Goal: Task Accomplishment & Management: Manage account settings

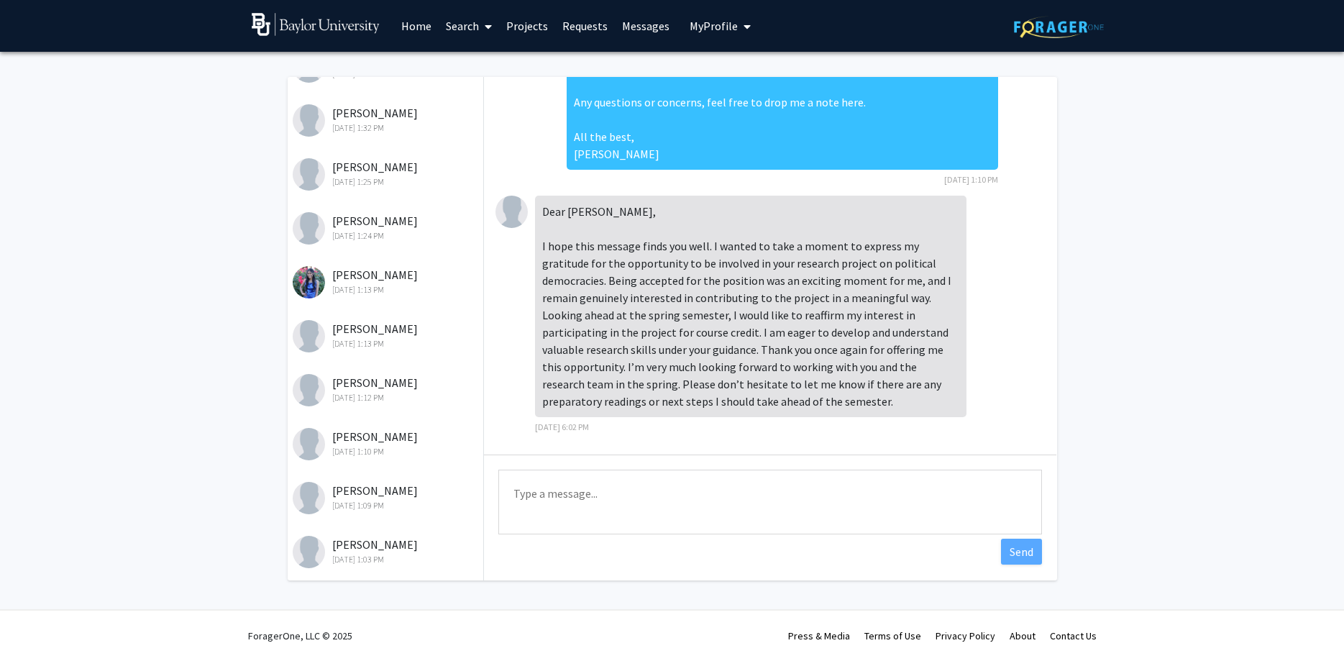
scroll to position [445, 0]
click at [373, 326] on div "[PERSON_NAME] [DATE] 1:13 PM" at bounding box center [387, 332] width 188 height 30
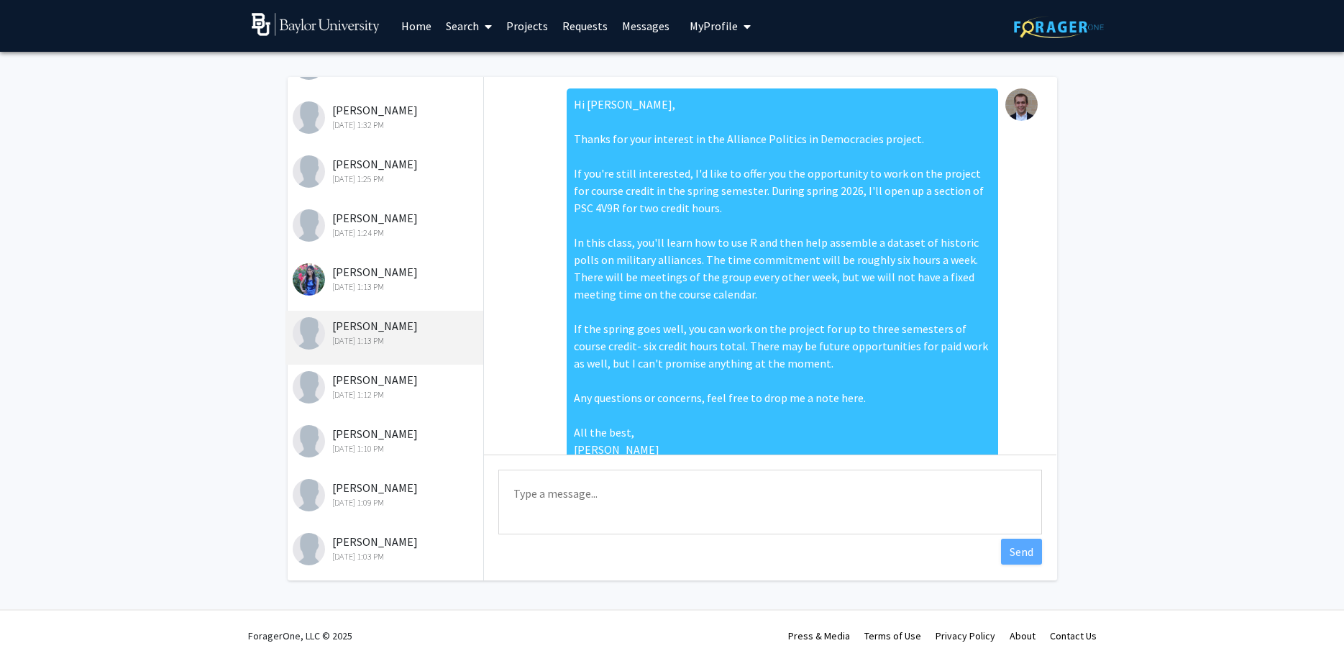
scroll to position [48, 0]
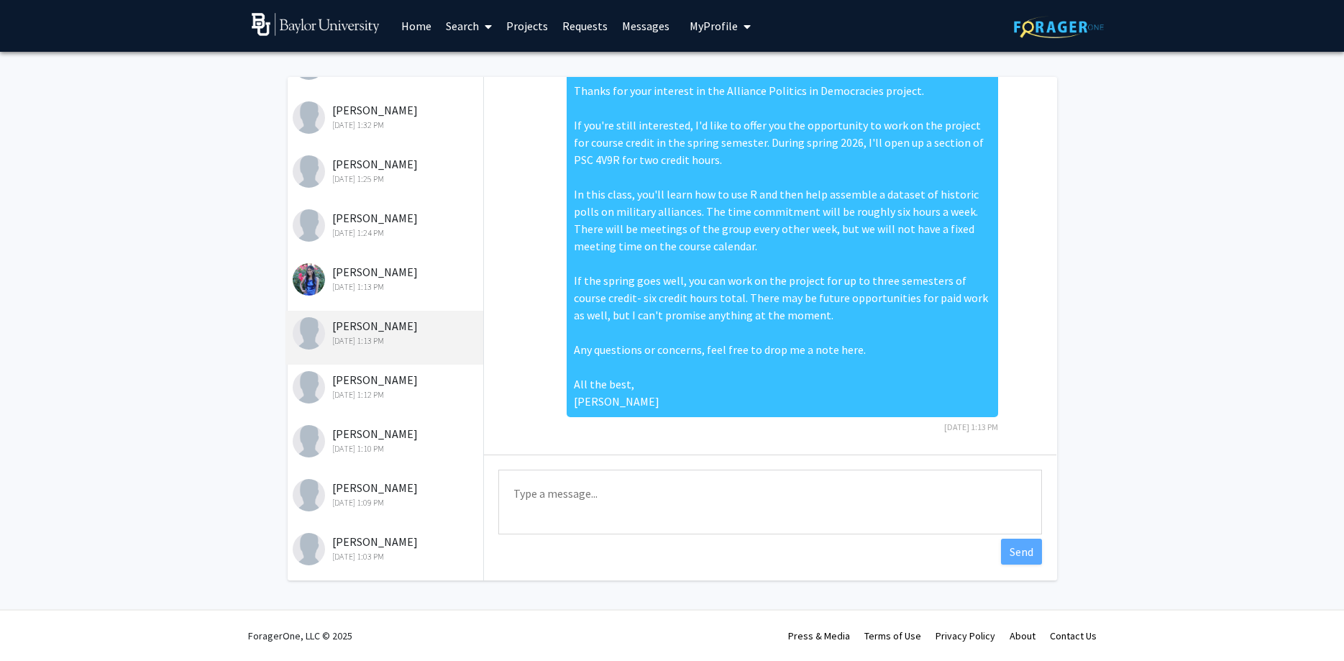
click at [390, 199] on div "[PERSON_NAME] [DATE] 1:25 PM" at bounding box center [385, 176] width 199 height 54
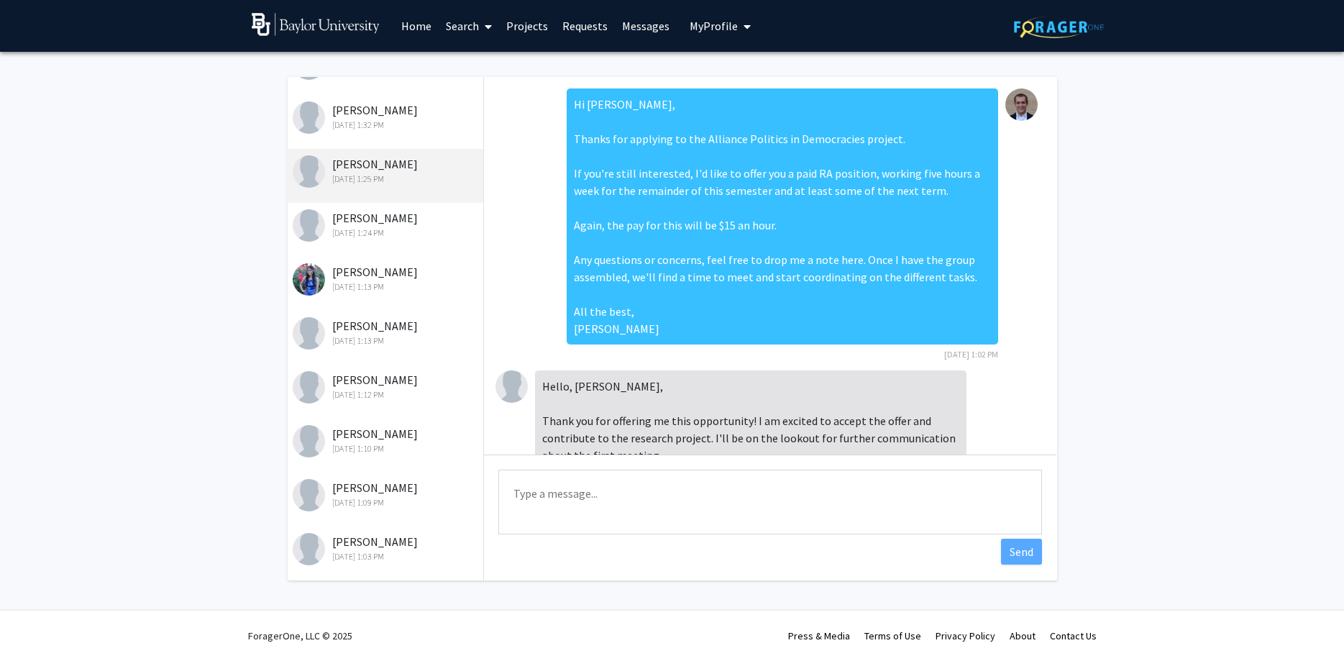
click at [373, 228] on div "[DATE] 1:24 PM" at bounding box center [387, 233] width 188 height 13
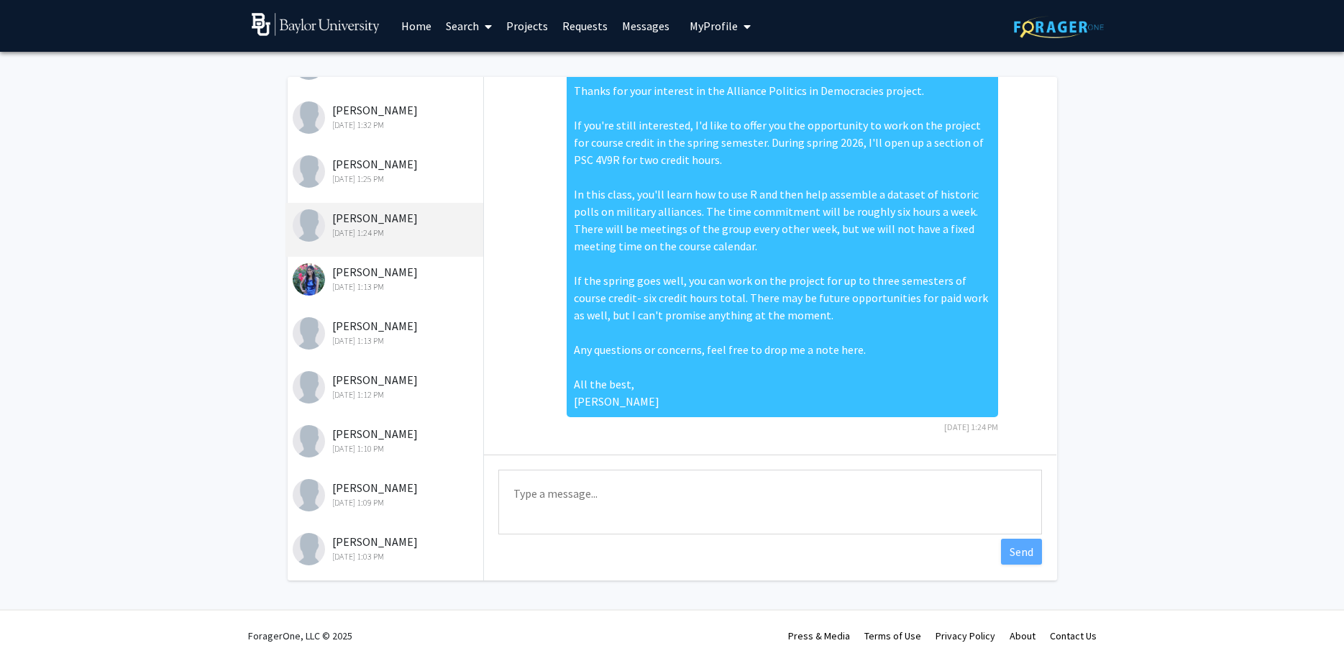
click at [387, 165] on div "[PERSON_NAME] [DATE] 1:25 PM" at bounding box center [387, 170] width 188 height 30
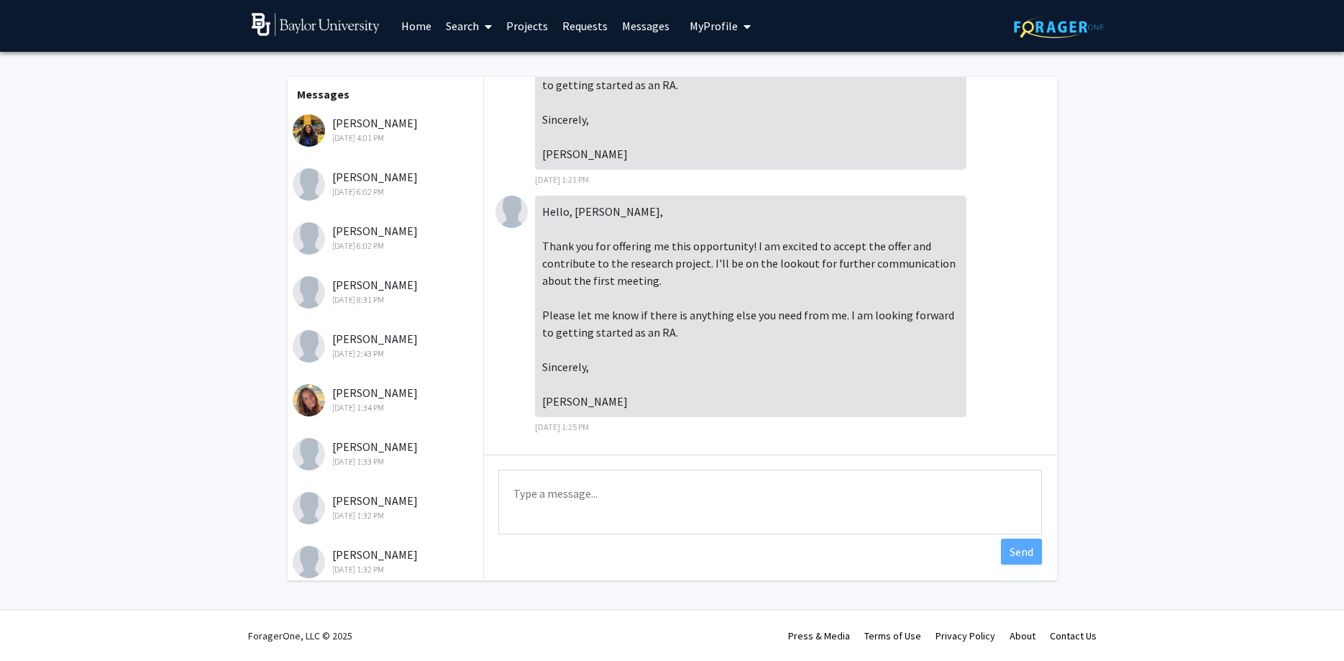
scroll to position [0, 0]
click at [701, 22] on span "My Profile" at bounding box center [714, 26] width 48 height 14
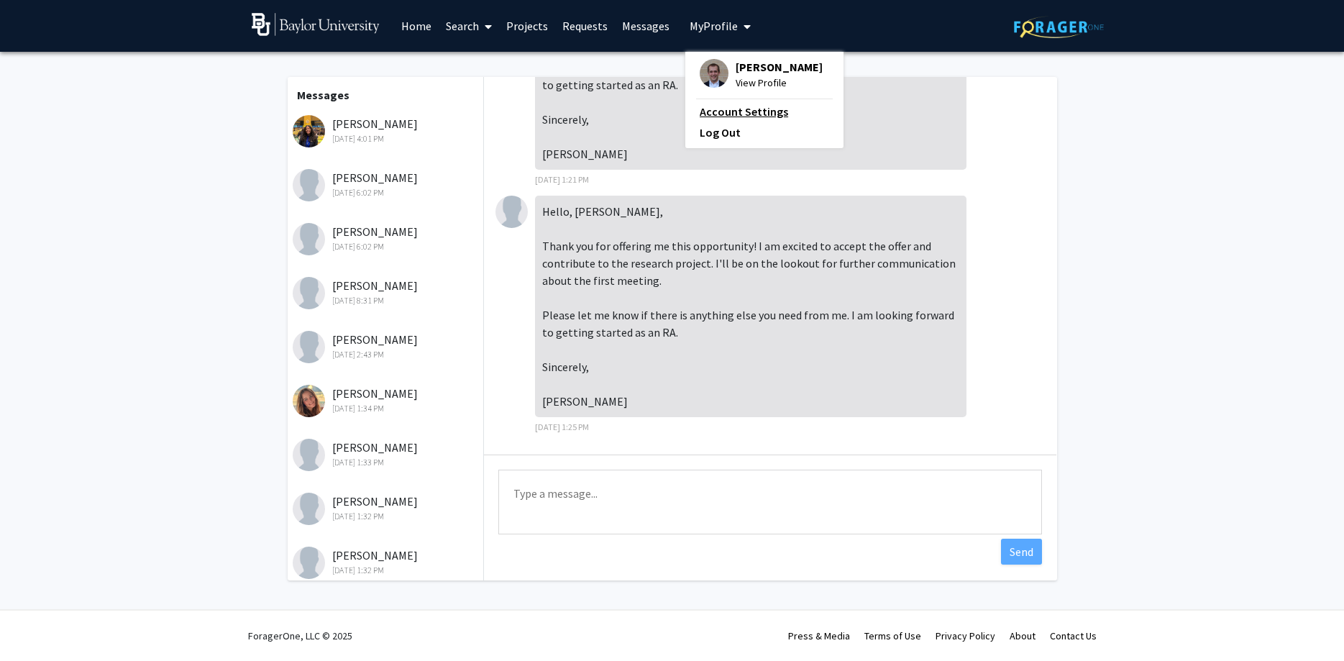
click at [762, 104] on link "Account Settings" at bounding box center [764, 111] width 129 height 17
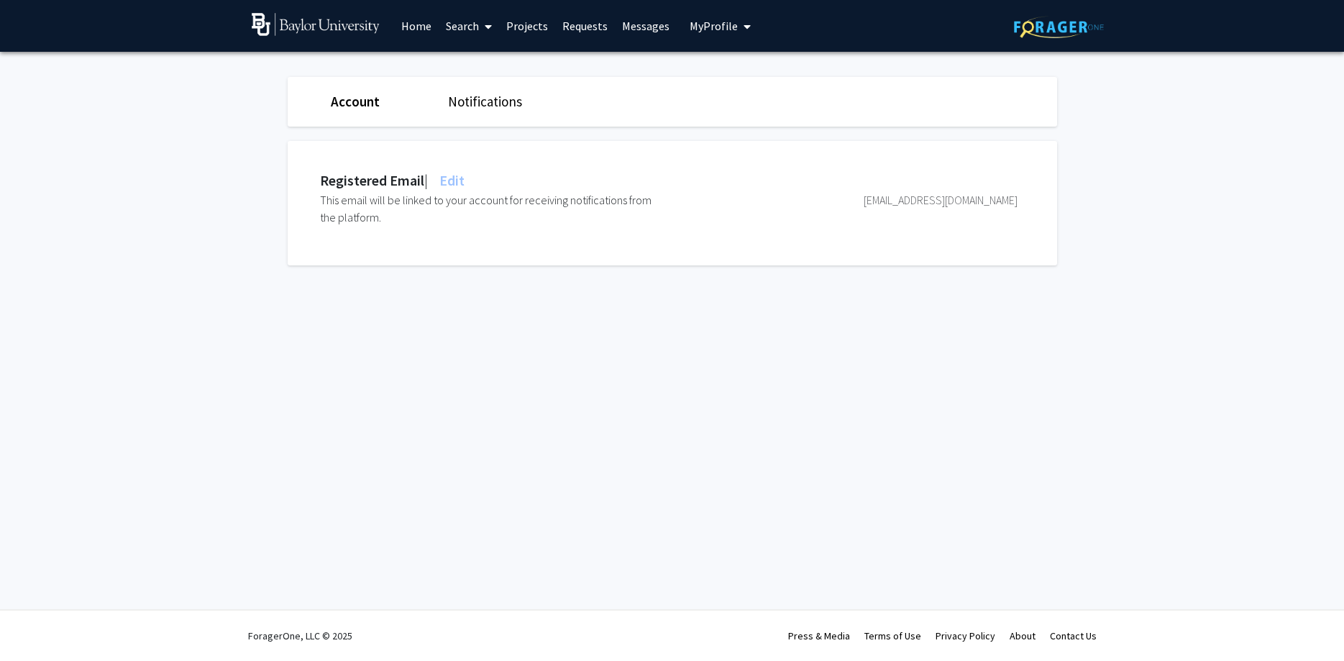
click at [504, 94] on link "Notifications" at bounding box center [485, 101] width 74 height 17
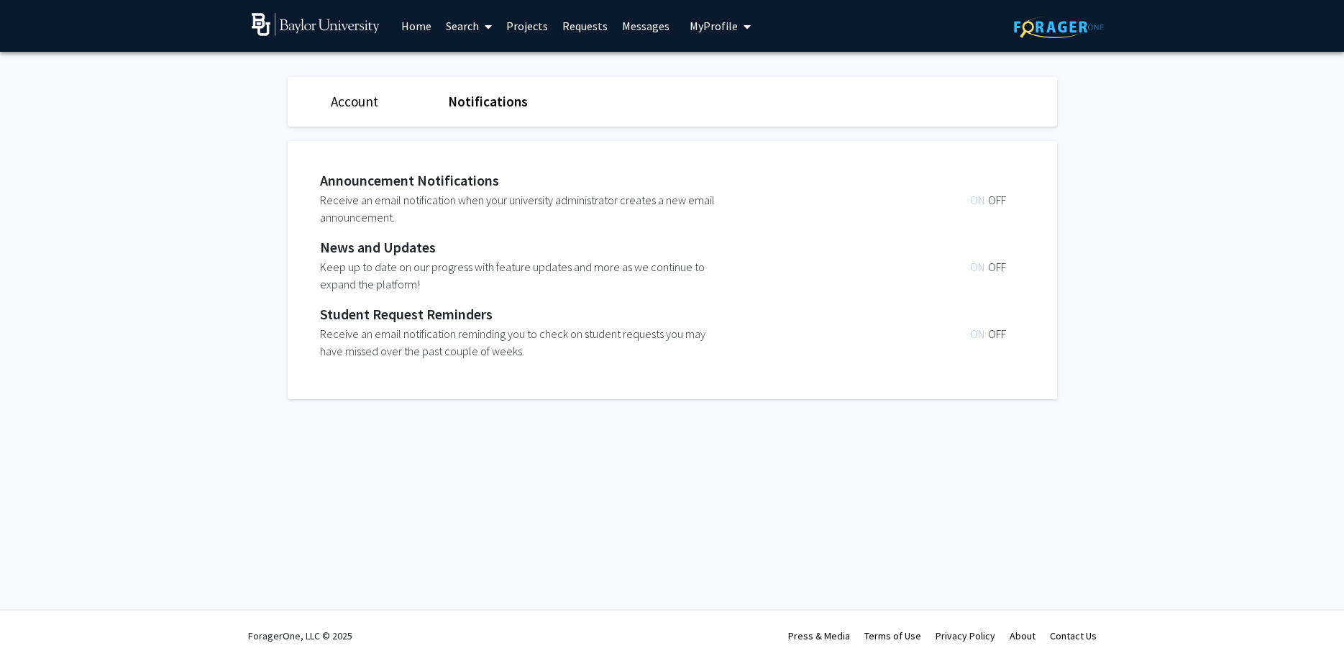
click at [330, 101] on div "Account" at bounding box center [378, 101] width 117 height 21
click at [358, 103] on link "Account" at bounding box center [354, 101] width 47 height 17
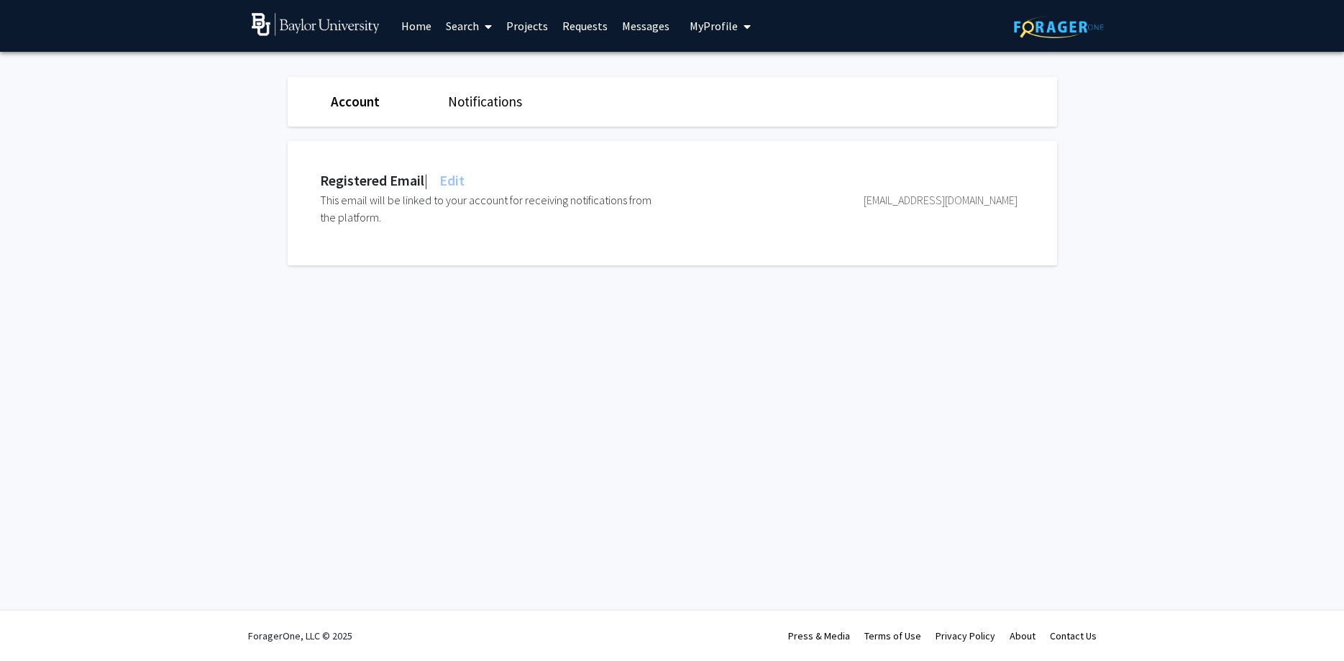
click at [541, 18] on link "Projects" at bounding box center [527, 26] width 56 height 50
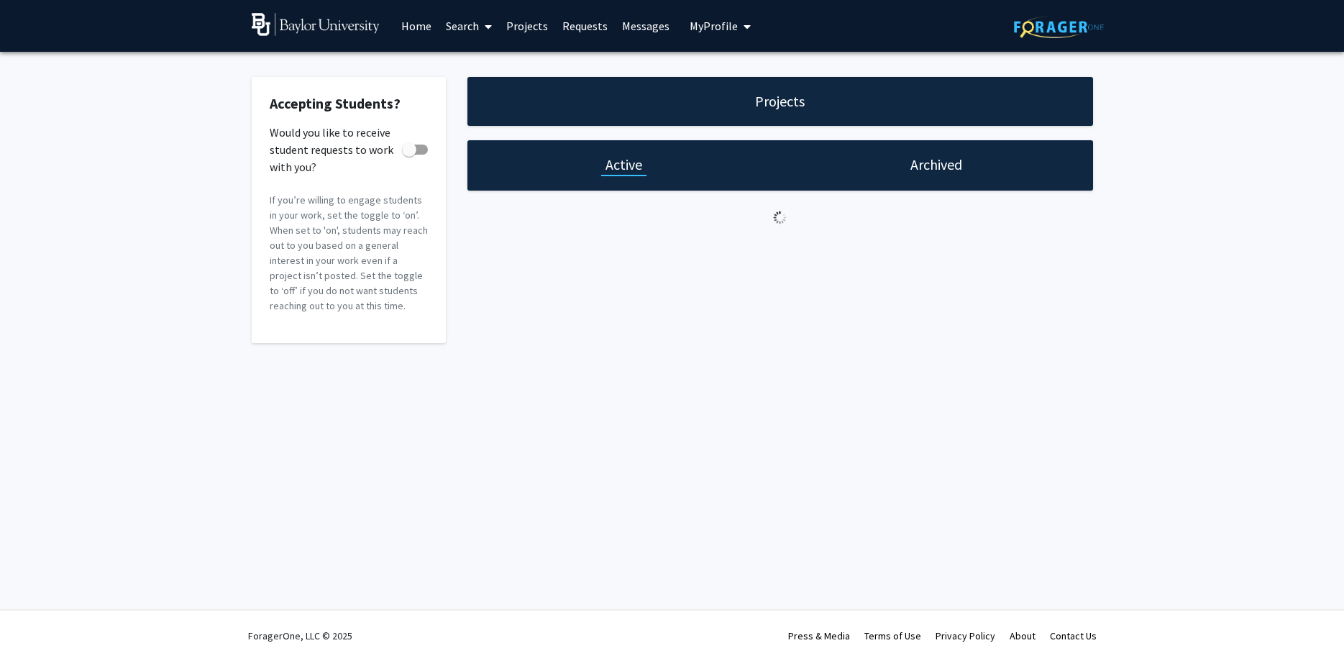
click at [411, 151] on span at bounding box center [409, 149] width 14 height 14
click at [409, 155] on input "Would you like to receive student requests to work with you?" at bounding box center [409, 155] width 1 height 1
checkbox input "true"
click at [511, 38] on link "Projects" at bounding box center [527, 26] width 56 height 50
click at [945, 160] on h1 "Archived" at bounding box center [937, 165] width 52 height 20
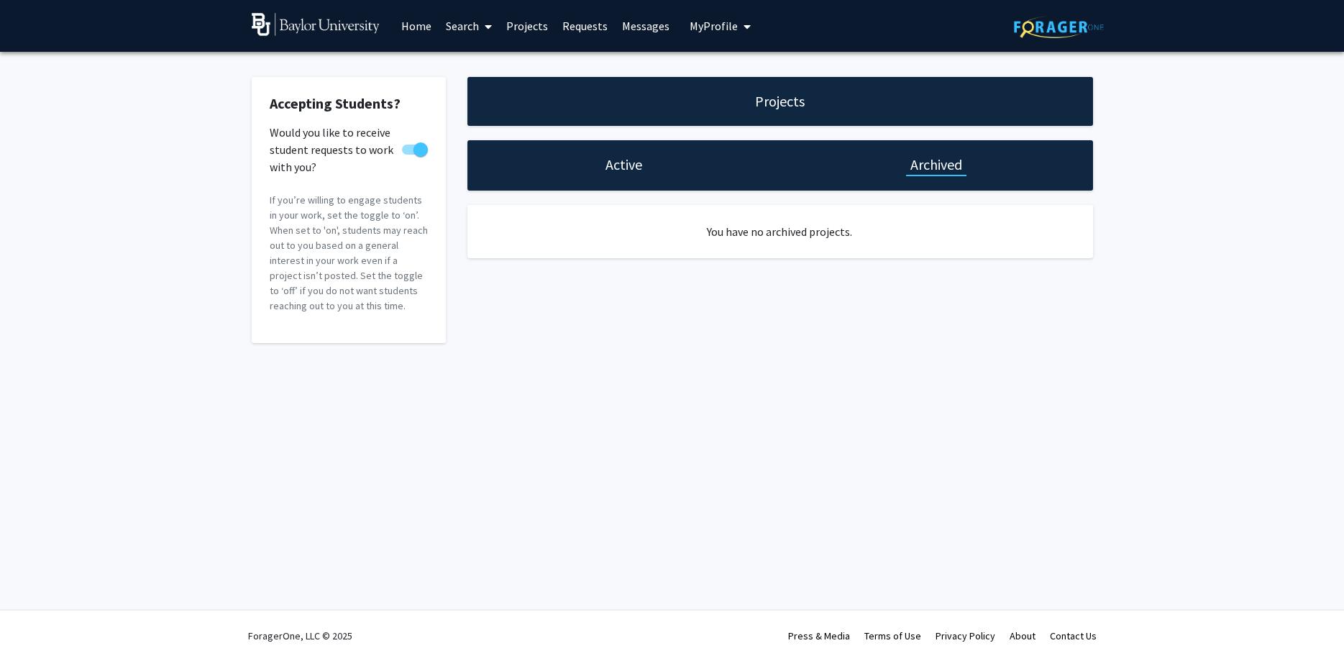
click at [619, 172] on h1 "Active" at bounding box center [624, 165] width 37 height 20
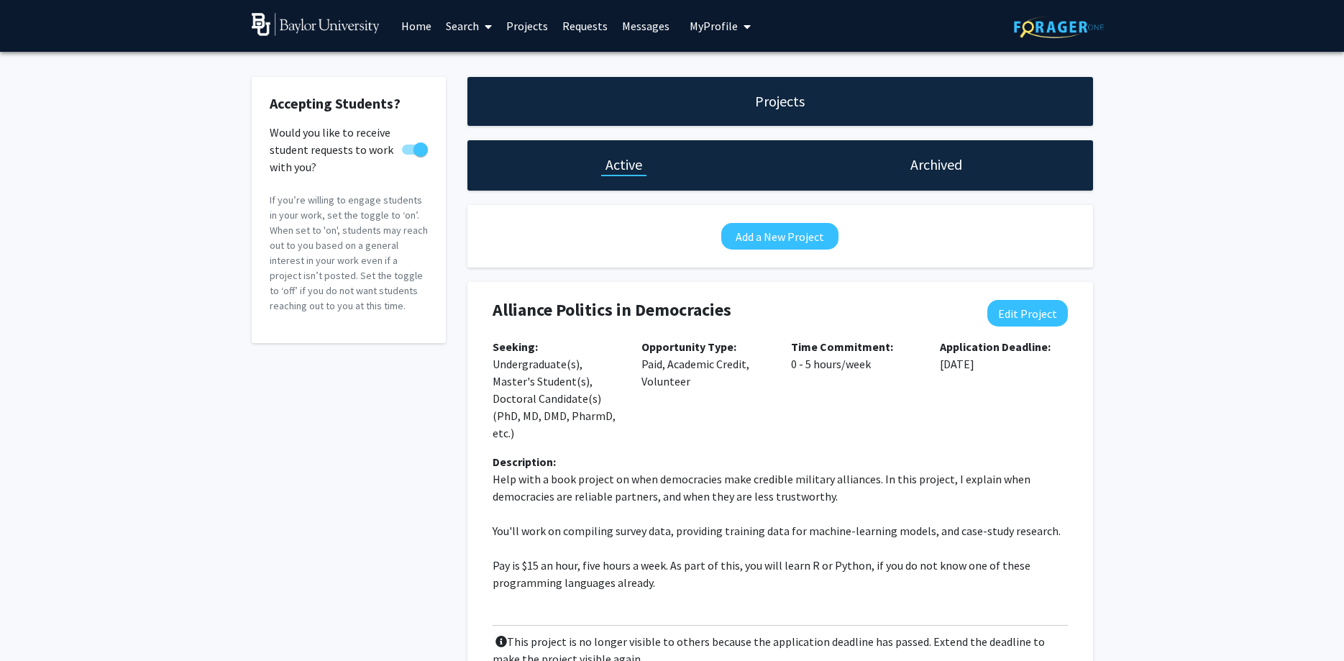
click at [716, 28] on span "My Profile" at bounding box center [714, 26] width 48 height 14
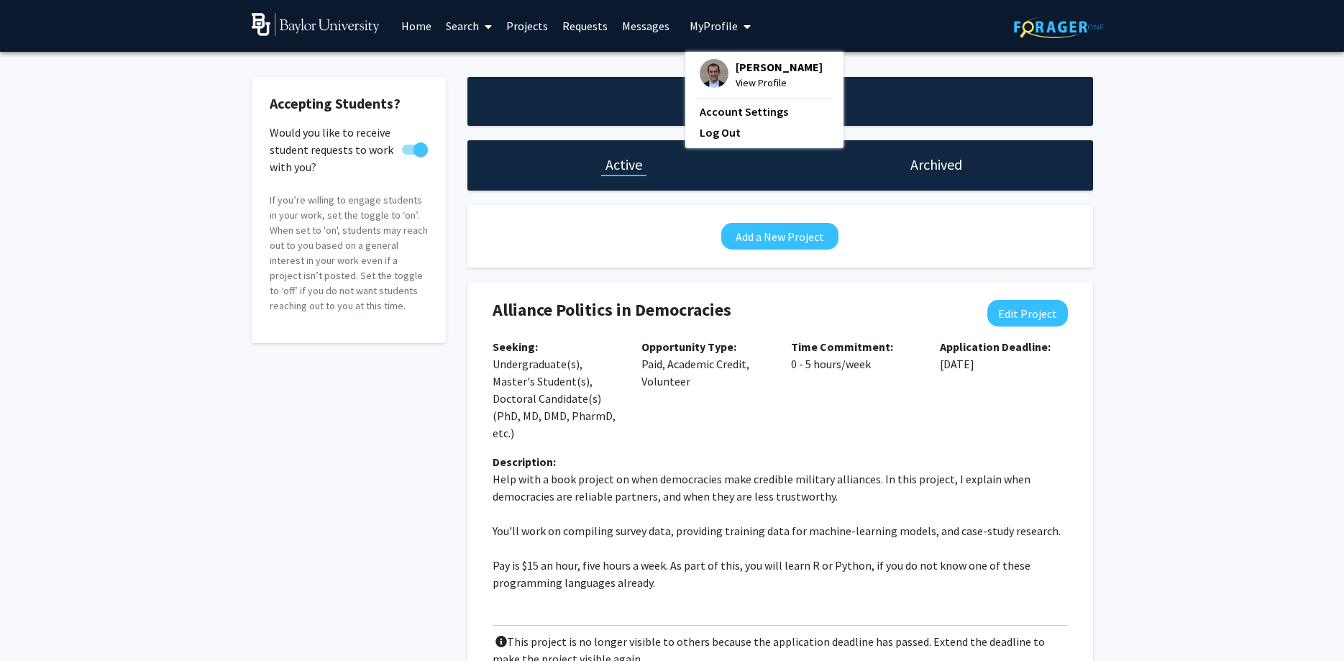
click at [757, 69] on span "[PERSON_NAME]" at bounding box center [779, 67] width 87 height 16
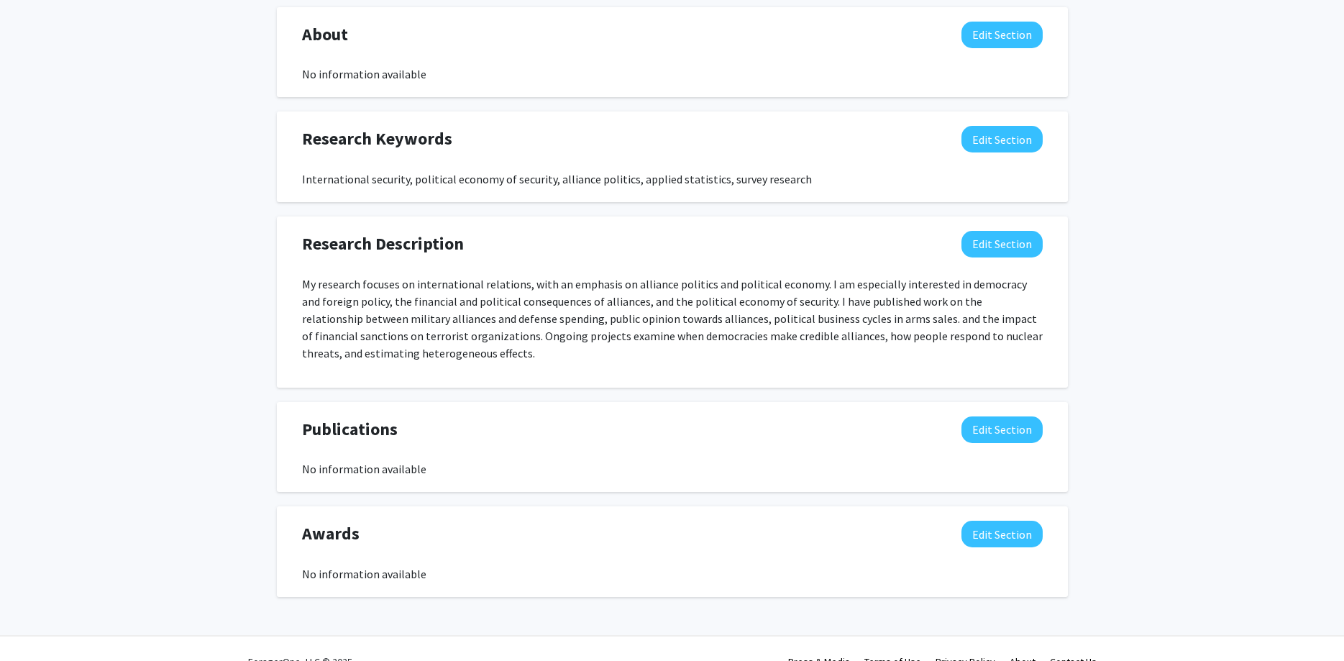
scroll to position [650, 0]
